Goal: Task Accomplishment & Management: Complete application form

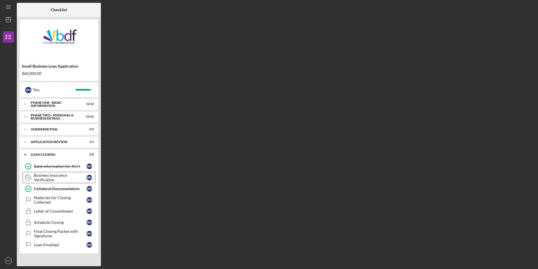
click at [54, 180] on div "Business Insurance Verification" at bounding box center [60, 177] width 53 height 9
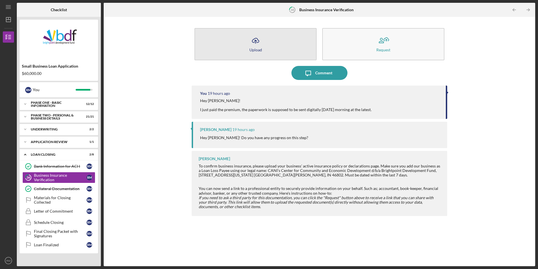
click at [250, 50] on div "Upload" at bounding box center [255, 50] width 13 height 4
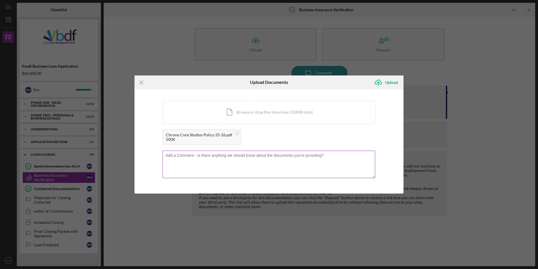
click at [199, 157] on textarea at bounding box center [269, 163] width 213 height 27
type textarea "Insurance Policy paperwork!"
click at [384, 82] on icon "Icon/Upload" at bounding box center [378, 82] width 14 height 14
